Goal: Find specific page/section: Find specific page/section

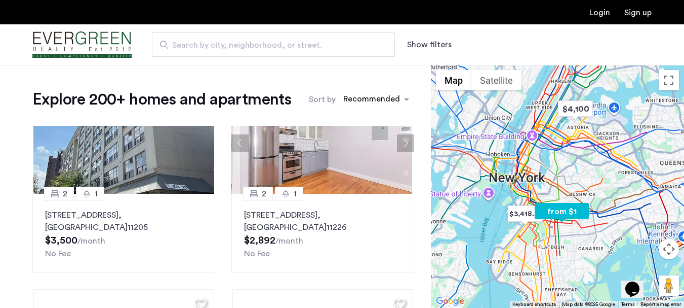
scroll to position [392, 0]
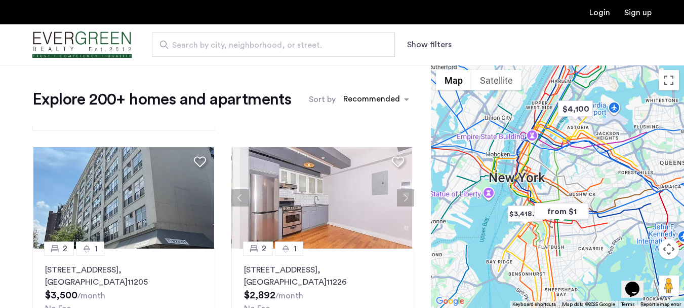
click at [438, 44] on button "Show filters" at bounding box center [429, 45] width 45 height 12
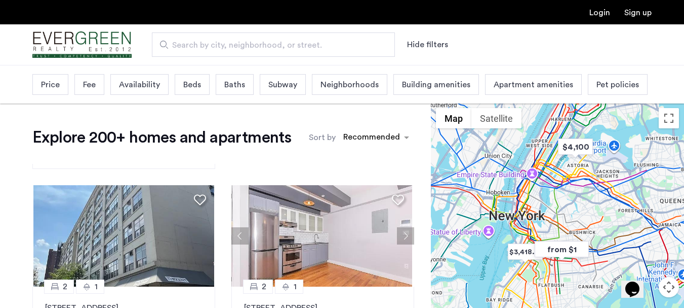
click at [369, 80] on span "Neighborhoods" at bounding box center [350, 85] width 58 height 12
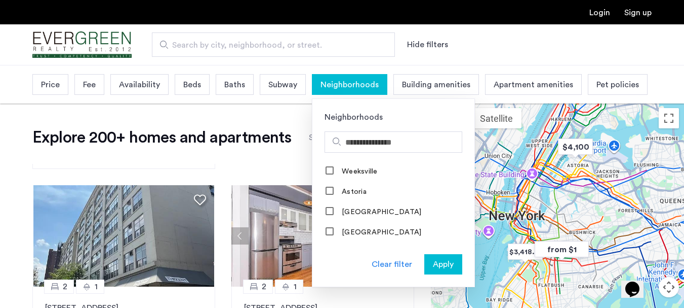
click at [388, 263] on div "Clear filter" at bounding box center [392, 264] width 41 height 12
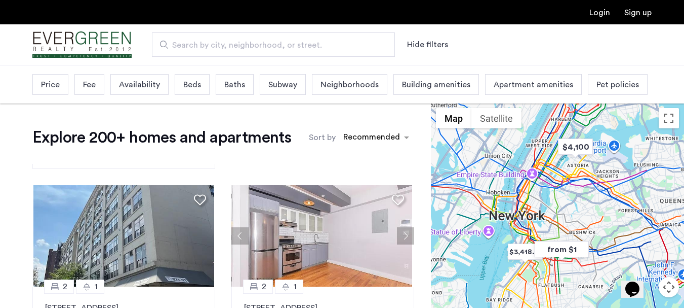
click at [221, 48] on span "Search by city, neighborhood, or street." at bounding box center [269, 45] width 195 height 12
click at [221, 48] on input "Search by city, neighborhood, or street." at bounding box center [273, 44] width 243 height 24
click at [82, 48] on img "Cazamio Logo" at bounding box center [81, 45] width 99 height 38
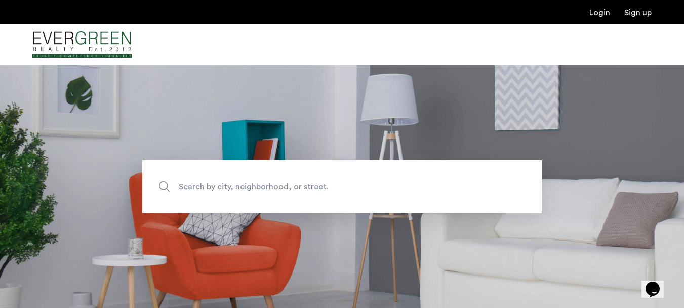
click at [444, 139] on section "Search by city, neighborhood, or street." at bounding box center [342, 186] width 684 height 243
click at [434, 201] on input "Search by city, neighborhood, or street." at bounding box center [342, 186] width 400 height 53
